Goal: Information Seeking & Learning: Learn about a topic

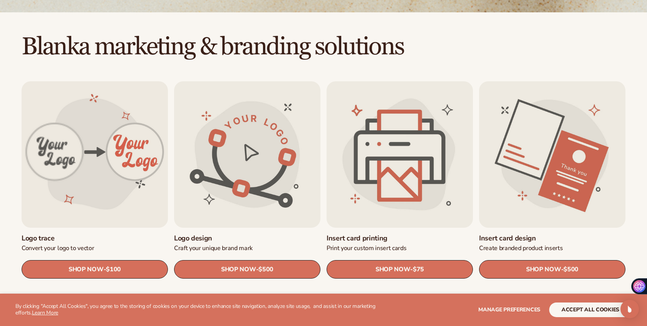
scroll to position [192, 0]
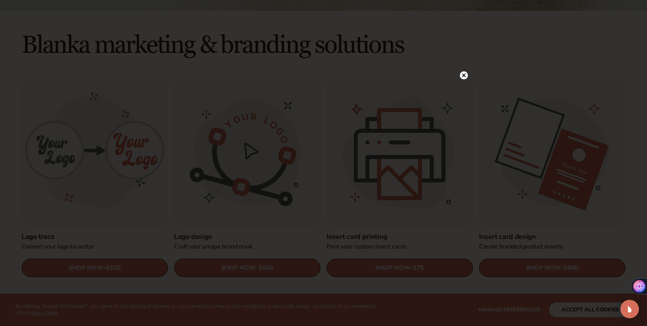
click at [463, 77] on circle at bounding box center [463, 75] width 8 height 8
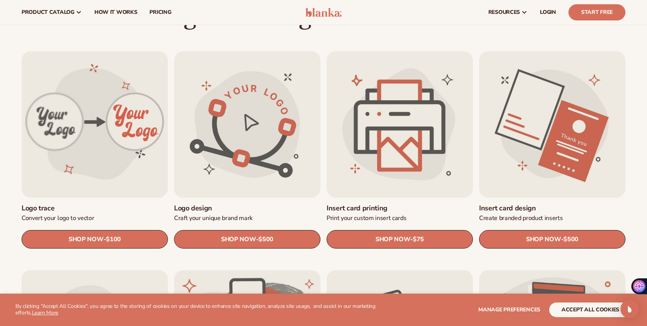
scroll to position [0, 0]
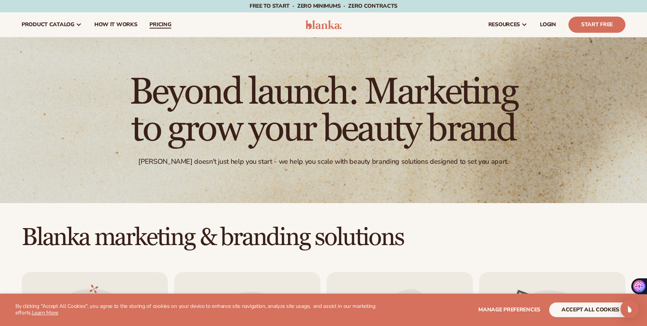
click at [146, 24] on link "pricing" at bounding box center [160, 24] width 34 height 25
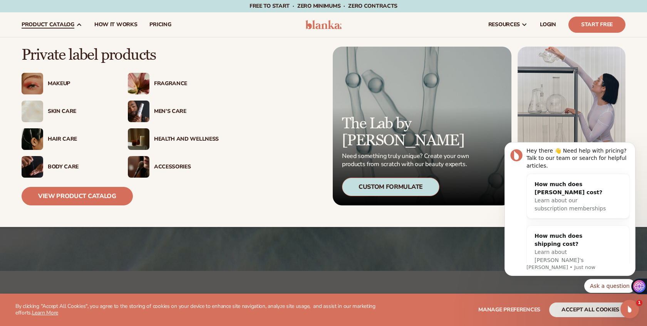
click at [135, 167] on img at bounding box center [139, 167] width 22 height 22
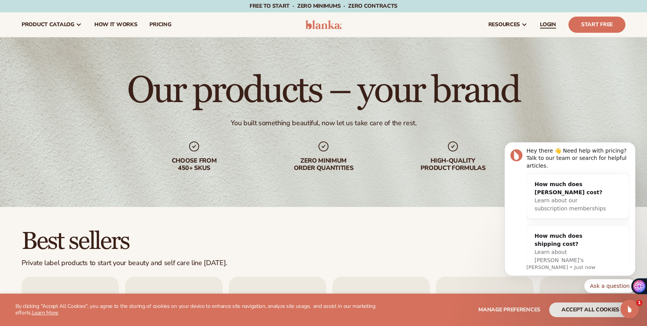
click at [552, 27] on span "LOGIN" at bounding box center [548, 25] width 16 height 6
